Goal: Find specific page/section: Find specific page/section

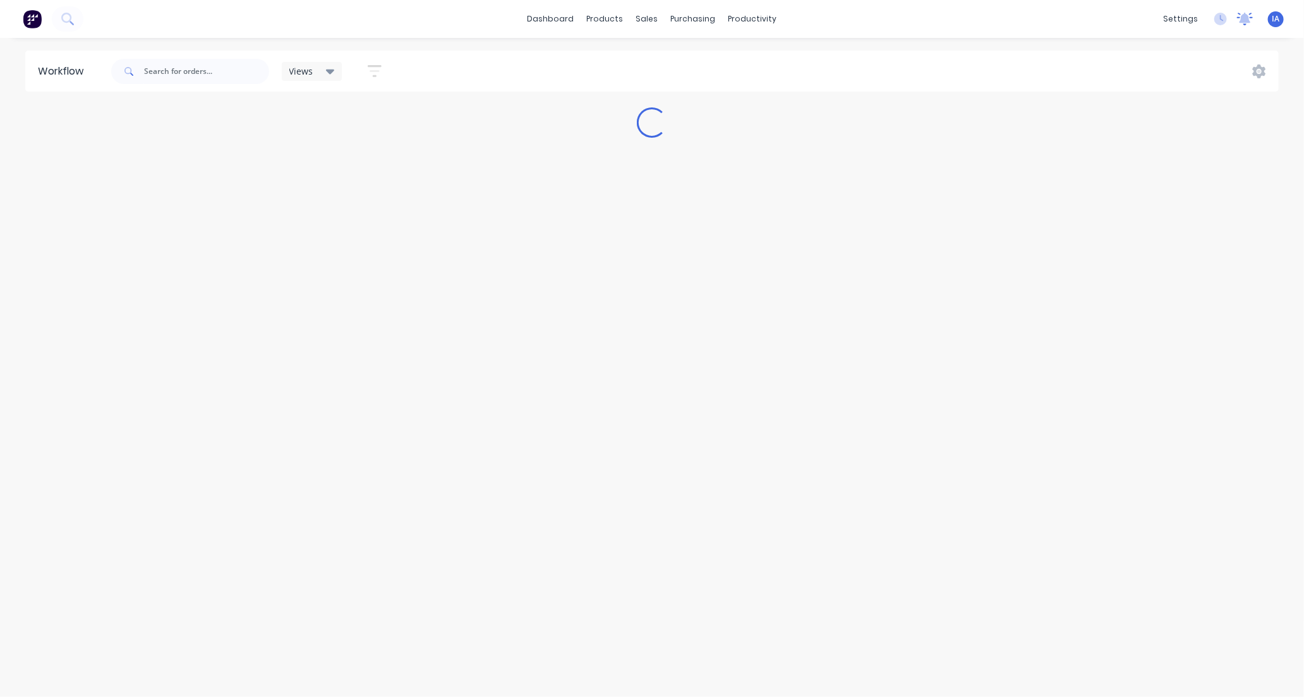
click at [1247, 16] on icon at bounding box center [1244, 18] width 11 height 10
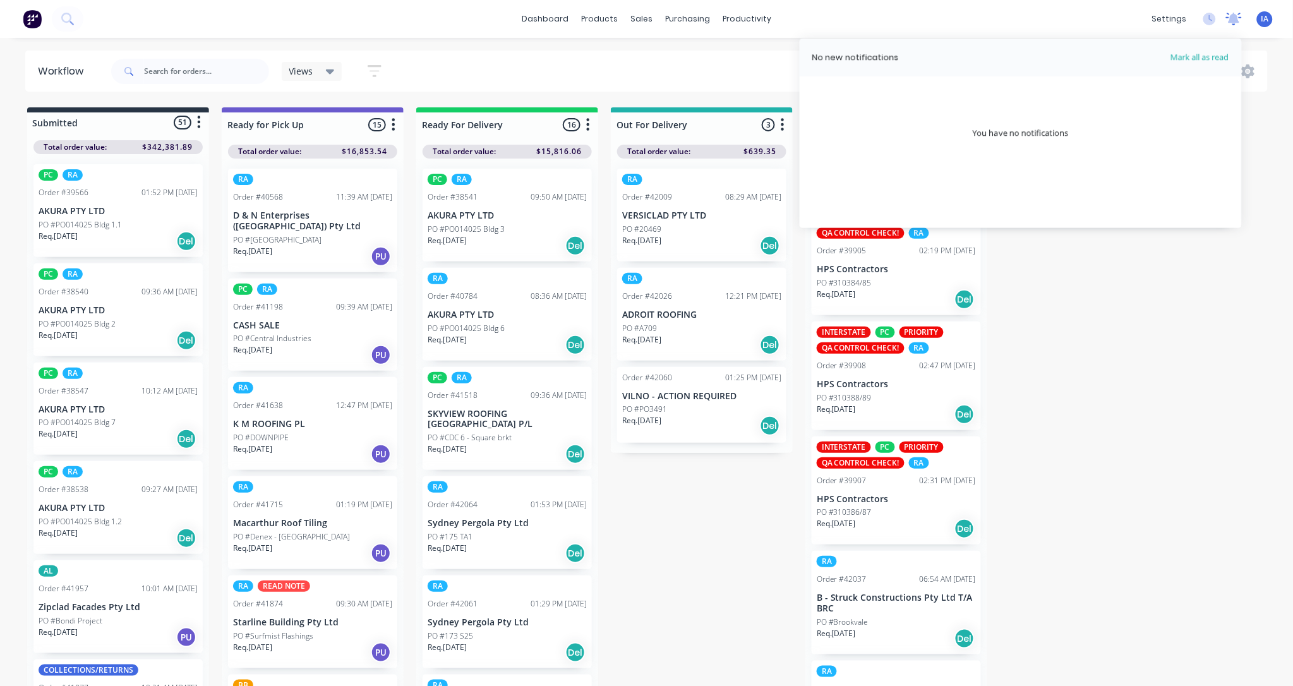
click at [1233, 15] on icon at bounding box center [1233, 18] width 11 height 10
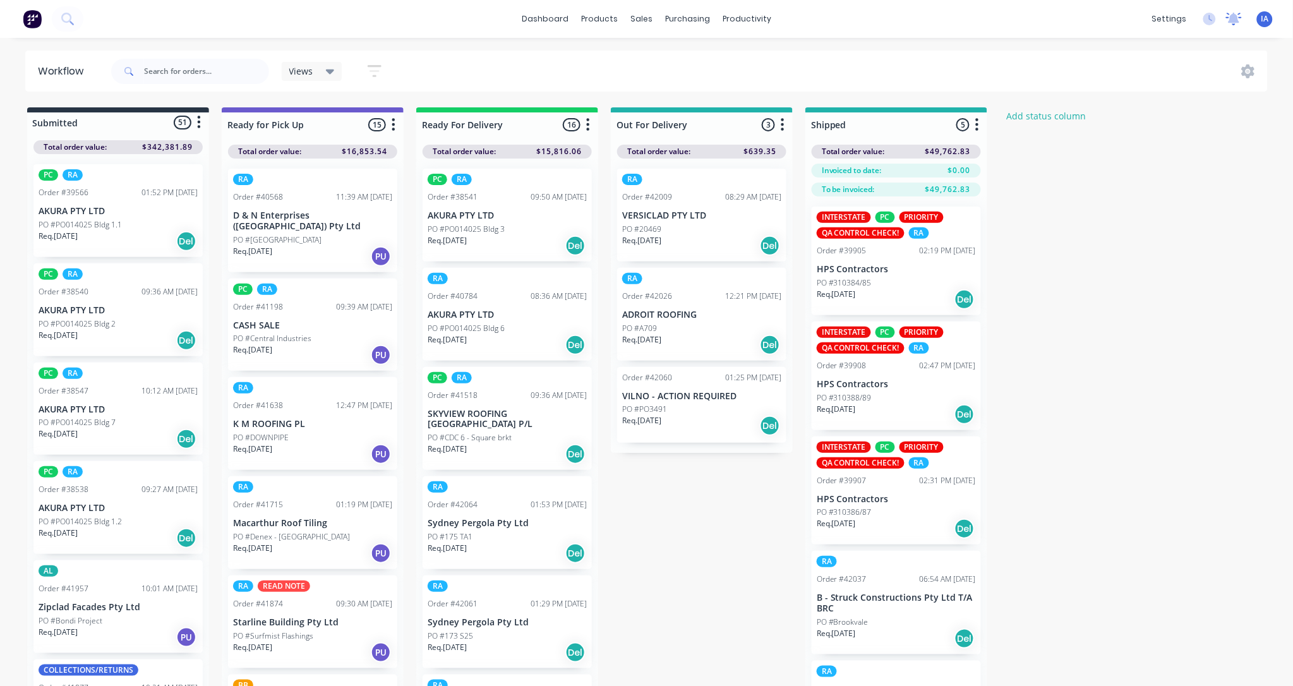
click at [1233, 15] on icon at bounding box center [1233, 18] width 11 height 10
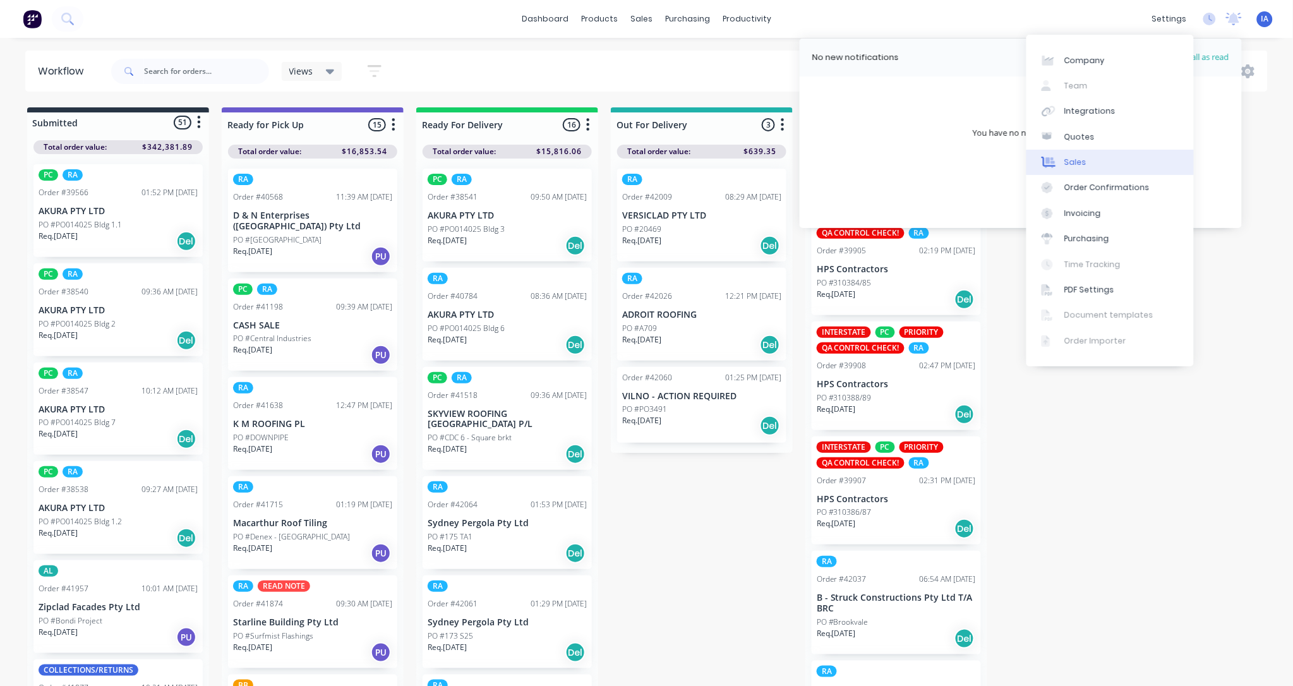
click at [1088, 163] on link "Sales" at bounding box center [1109, 162] width 167 height 25
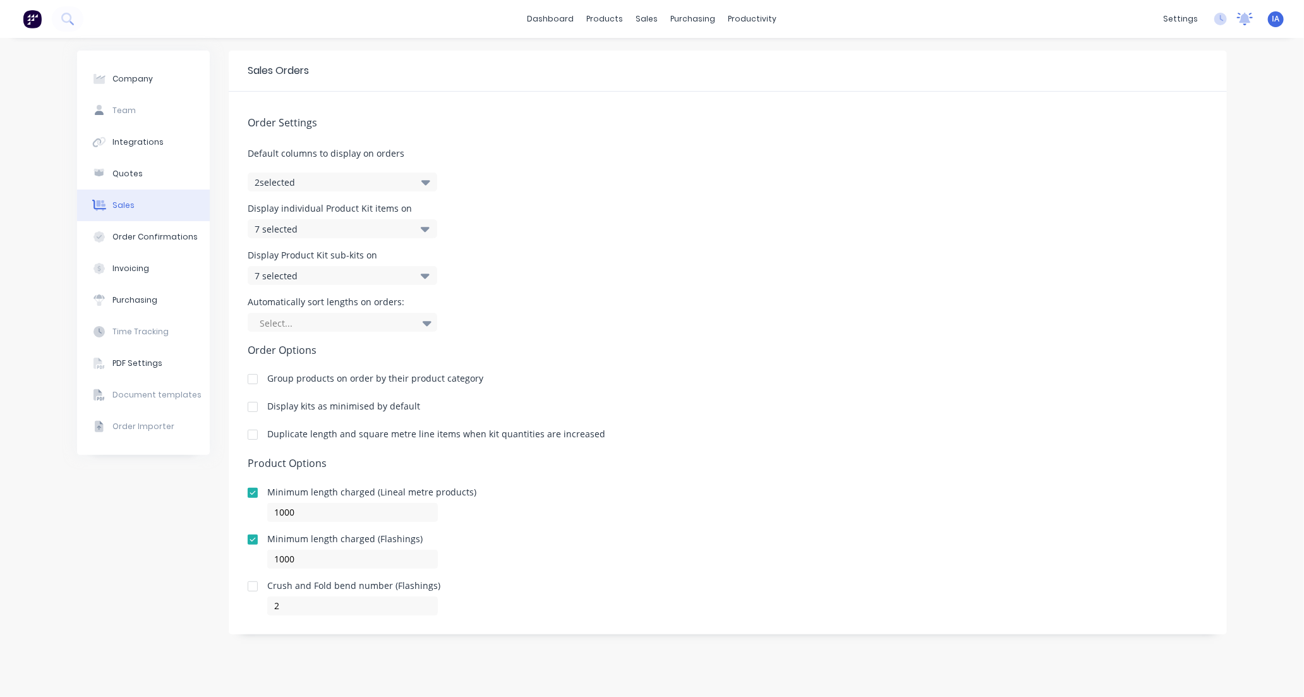
click at [1245, 19] on icon at bounding box center [1244, 18] width 11 height 10
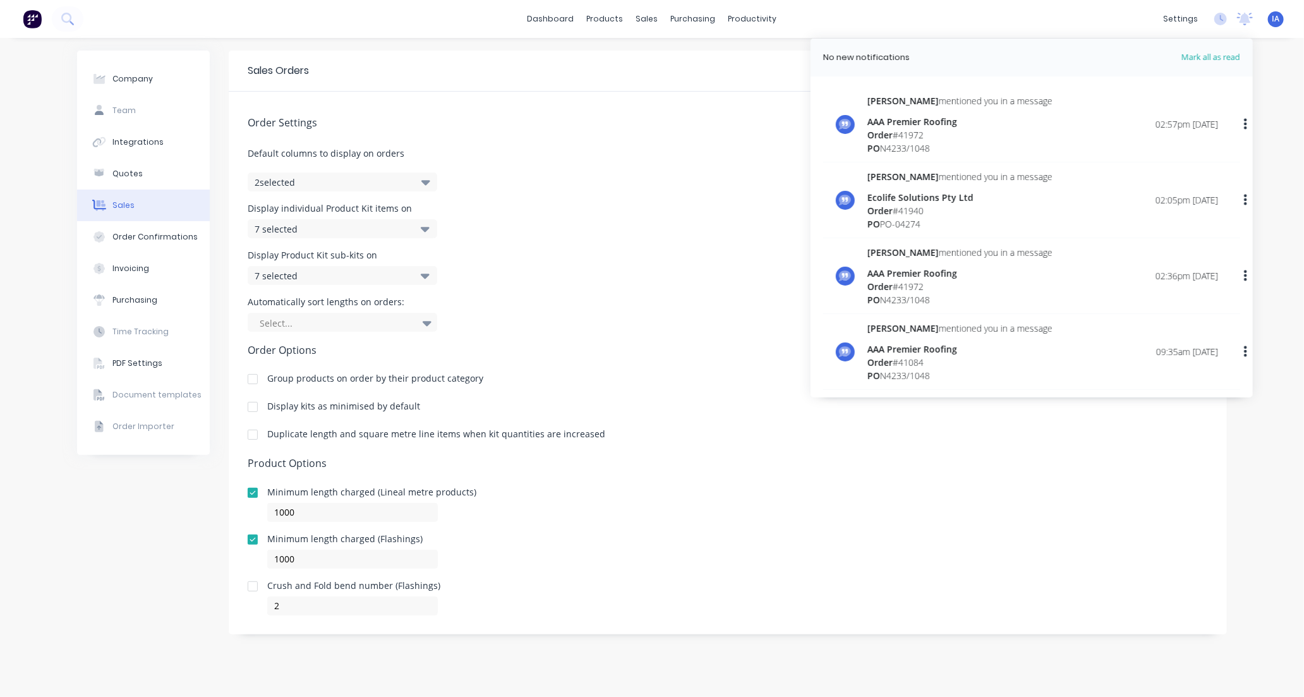
click at [1014, 136] on div "[PERSON_NAME] mentioned you in a message AAA Premier Roofing Order # 41972 PO N…" at bounding box center [1042, 124] width 351 height 61
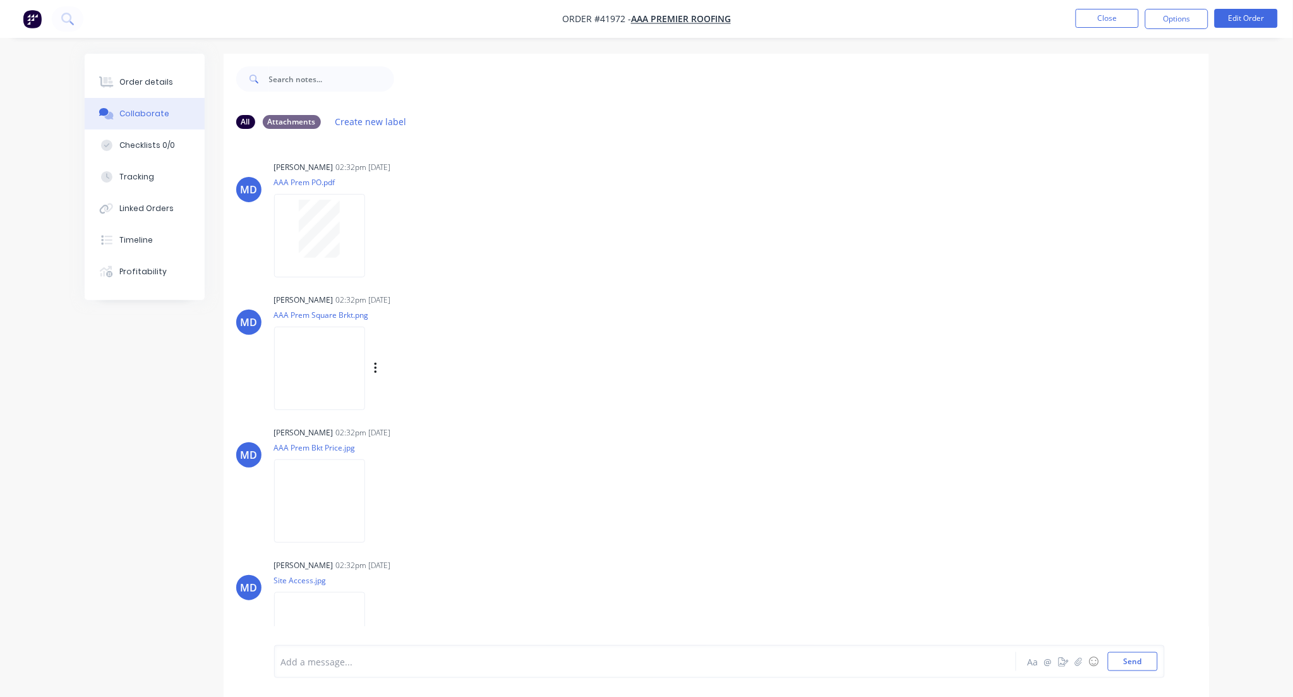
click at [360, 341] on img at bounding box center [319, 368] width 91 height 83
click at [1114, 23] on button "Close" at bounding box center [1107, 18] width 63 height 19
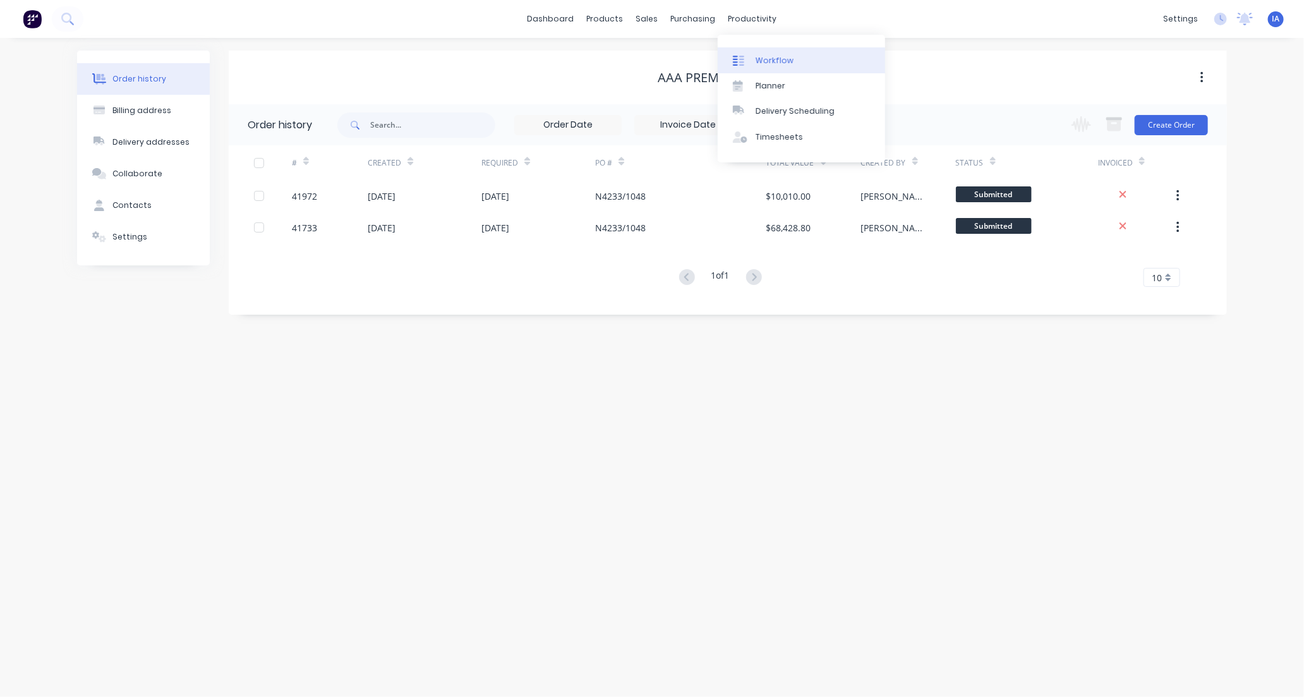
click at [785, 58] on div "Workflow" at bounding box center [774, 60] width 38 height 11
